Goal: Entertainment & Leisure: Consume media (video, audio)

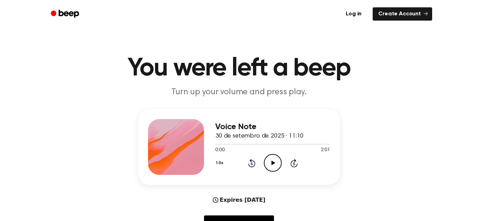
click at [275, 167] on icon "Play Audio" at bounding box center [273, 163] width 18 height 18
click at [269, 164] on icon "Play Audio" at bounding box center [273, 163] width 18 height 18
click at [274, 158] on icon "Play Audio" at bounding box center [273, 163] width 18 height 18
click at [276, 162] on icon "Play Audio" at bounding box center [273, 163] width 18 height 18
click at [276, 162] on icon "Pause Audio" at bounding box center [273, 163] width 18 height 18
